Goal: Information Seeking & Learning: Learn about a topic

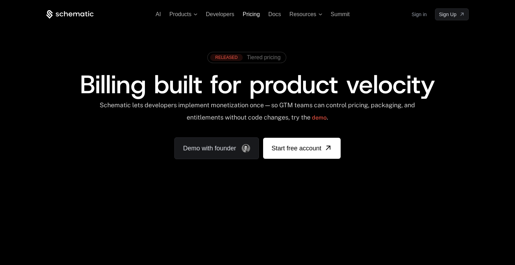
click at [249, 14] on span "Pricing" at bounding box center [251, 14] width 17 height 6
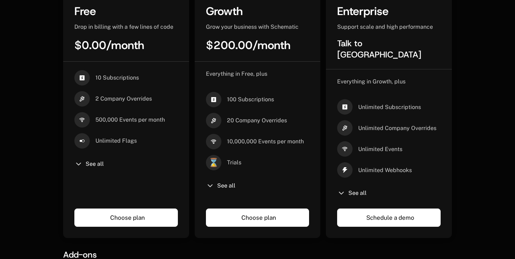
scroll to position [208, 0]
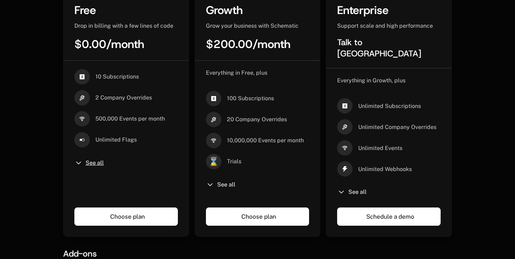
click at [86, 164] on span "See all" at bounding box center [95, 163] width 18 height 6
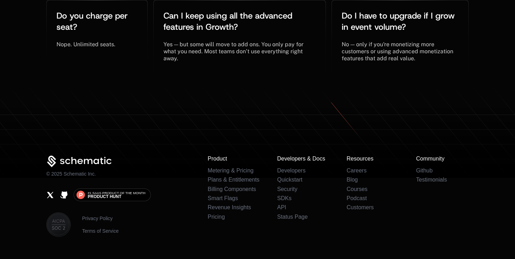
scroll to position [1684, 0]
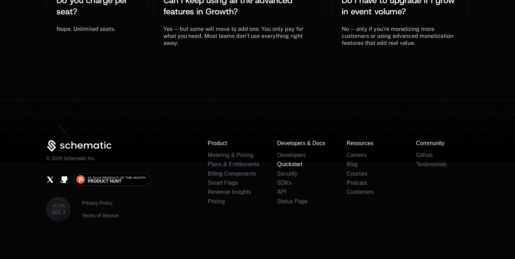
click at [288, 163] on link "Quickstart" at bounding box center [289, 164] width 25 height 6
click at [354, 192] on link "Customers" at bounding box center [360, 192] width 27 height 6
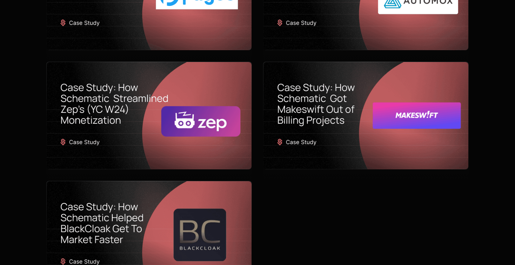
scroll to position [594, 0]
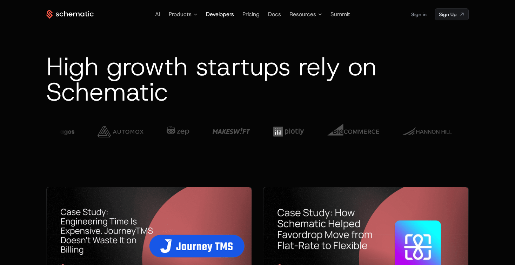
click at [216, 13] on span "Developers" at bounding box center [220, 14] width 28 height 7
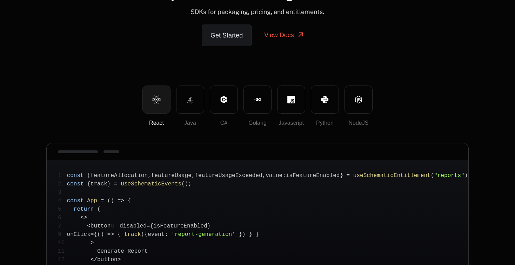
scroll to position [74, 0]
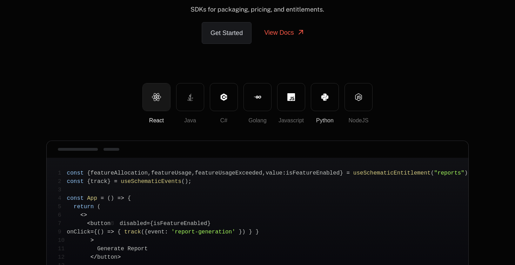
click at [319, 100] on button "Python" at bounding box center [325, 97] width 28 height 28
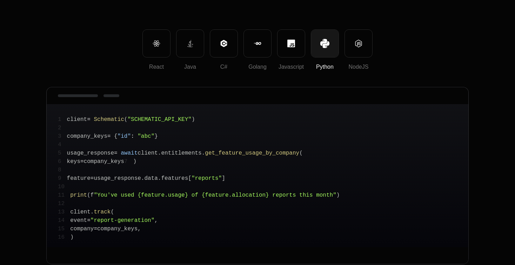
scroll to position [142, 0]
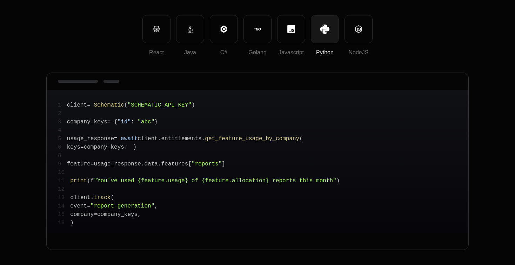
click at [214, 136] on span "get_feature_usage_by_company" at bounding box center [252, 139] width 94 height 6
click at [201, 149] on pre "1 client = Schematic ( "SCHEMATIC_API_KEY" ) 2 3 company_keys = { "id" : "abc" …" at bounding box center [258, 161] width 422 height 143
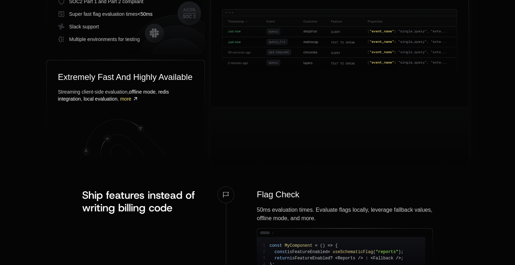
scroll to position [499, 0]
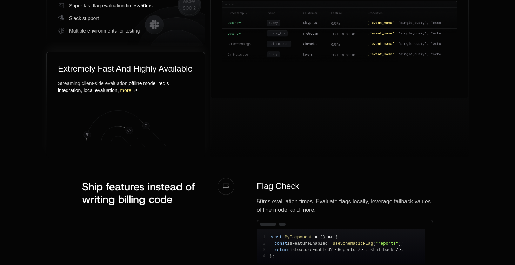
click at [130, 93] on span "more" at bounding box center [125, 91] width 11 height 6
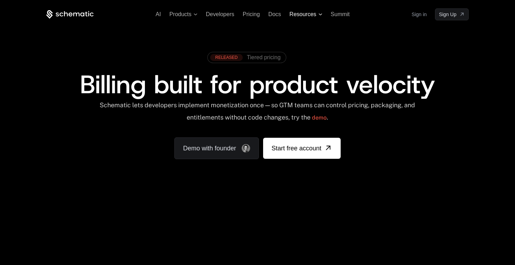
click at [310, 16] on span "Resources" at bounding box center [302, 14] width 27 height 6
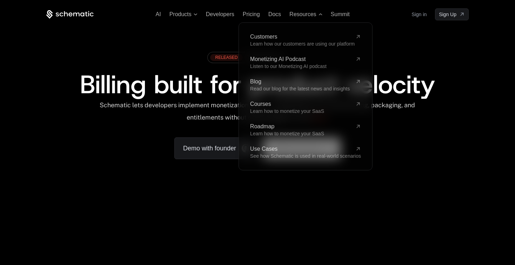
click at [64, 159] on div "RELEASED Tiered pricing Billing built for product velocity Schematic lets devel…" at bounding box center [257, 103] width 456 height 167
click at [173, 116] on div "Schematic lets developers implement monetization once — so GTM teams can contro…" at bounding box center [257, 113] width 317 height 25
click at [297, 14] on span "Resources" at bounding box center [302, 14] width 27 height 6
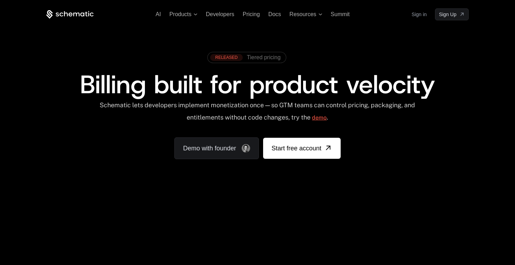
click at [327, 117] on link "demo" at bounding box center [319, 117] width 15 height 17
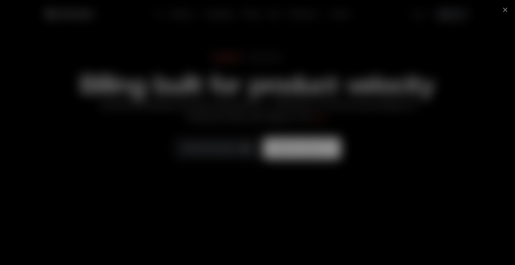
click at [35, 93] on div at bounding box center [257, 132] width 515 height 265
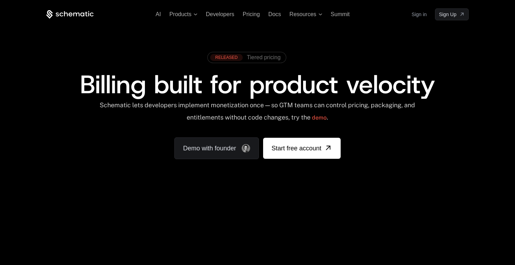
scroll to position [17, 0]
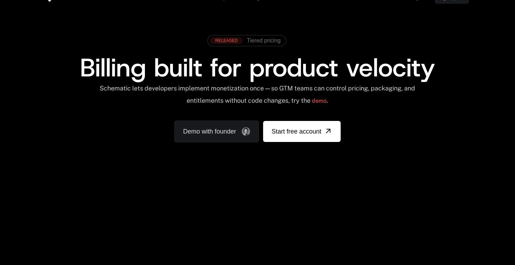
click at [44, 159] on div "RELEASED Tiered pricing Billing built for product velocity Schematic lets devel…" at bounding box center [257, 87] width 456 height 167
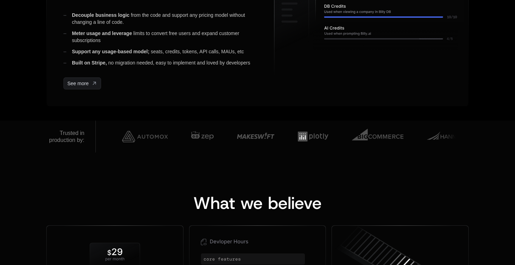
scroll to position [0, 0]
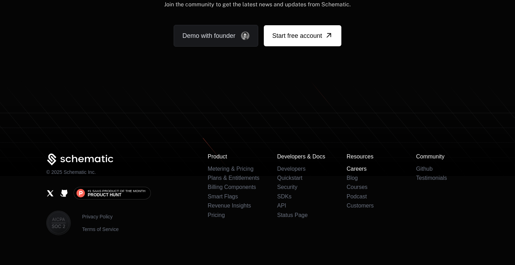
scroll to position [4395, 0]
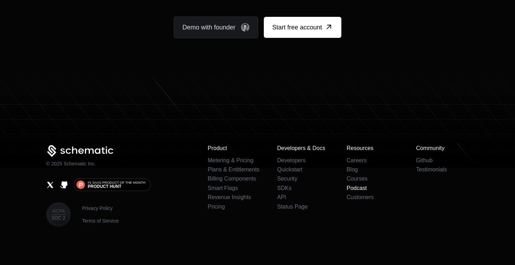
click at [353, 185] on link "Podcast" at bounding box center [357, 188] width 20 height 6
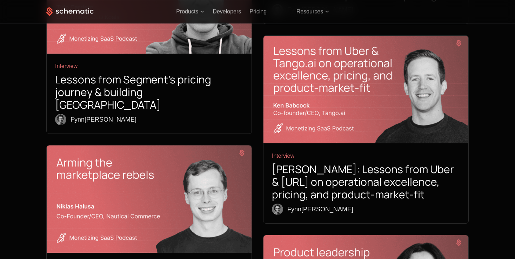
scroll to position [2538, 0]
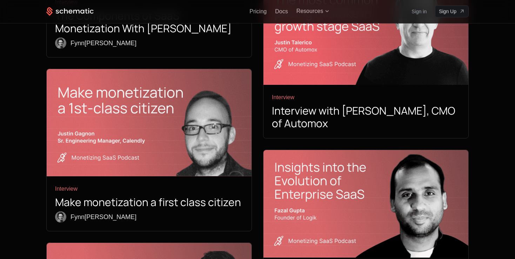
scroll to position [1794, 0]
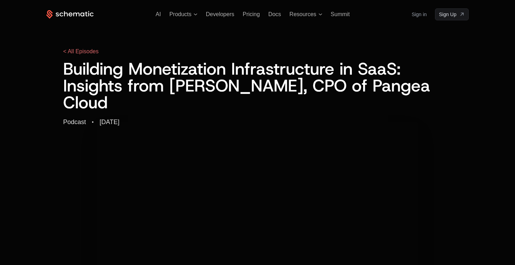
drag, startPoint x: 131, startPoint y: 105, endPoint x: 100, endPoint y: 103, distance: 30.9
click at [100, 119] on div "05/23/2024" at bounding box center [110, 122] width 20 height 6
click at [180, 116] on div "Podcast · 05/23/2024" at bounding box center [257, 121] width 389 height 11
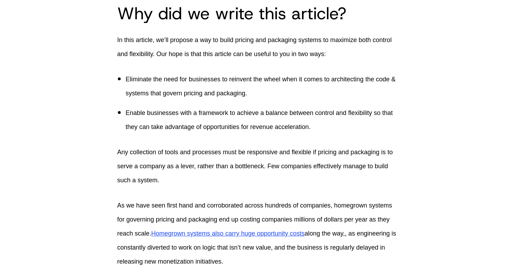
scroll to position [230, 0]
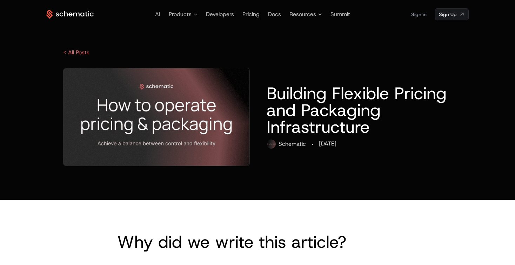
scroll to position [230, 0]
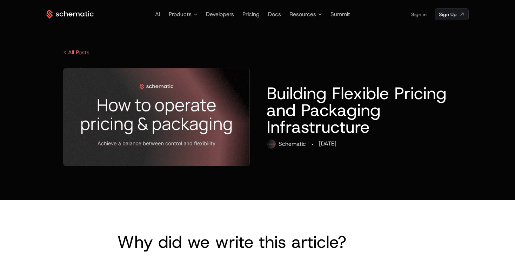
scroll to position [230, 0]
